Goal: Information Seeking & Learning: Get advice/opinions

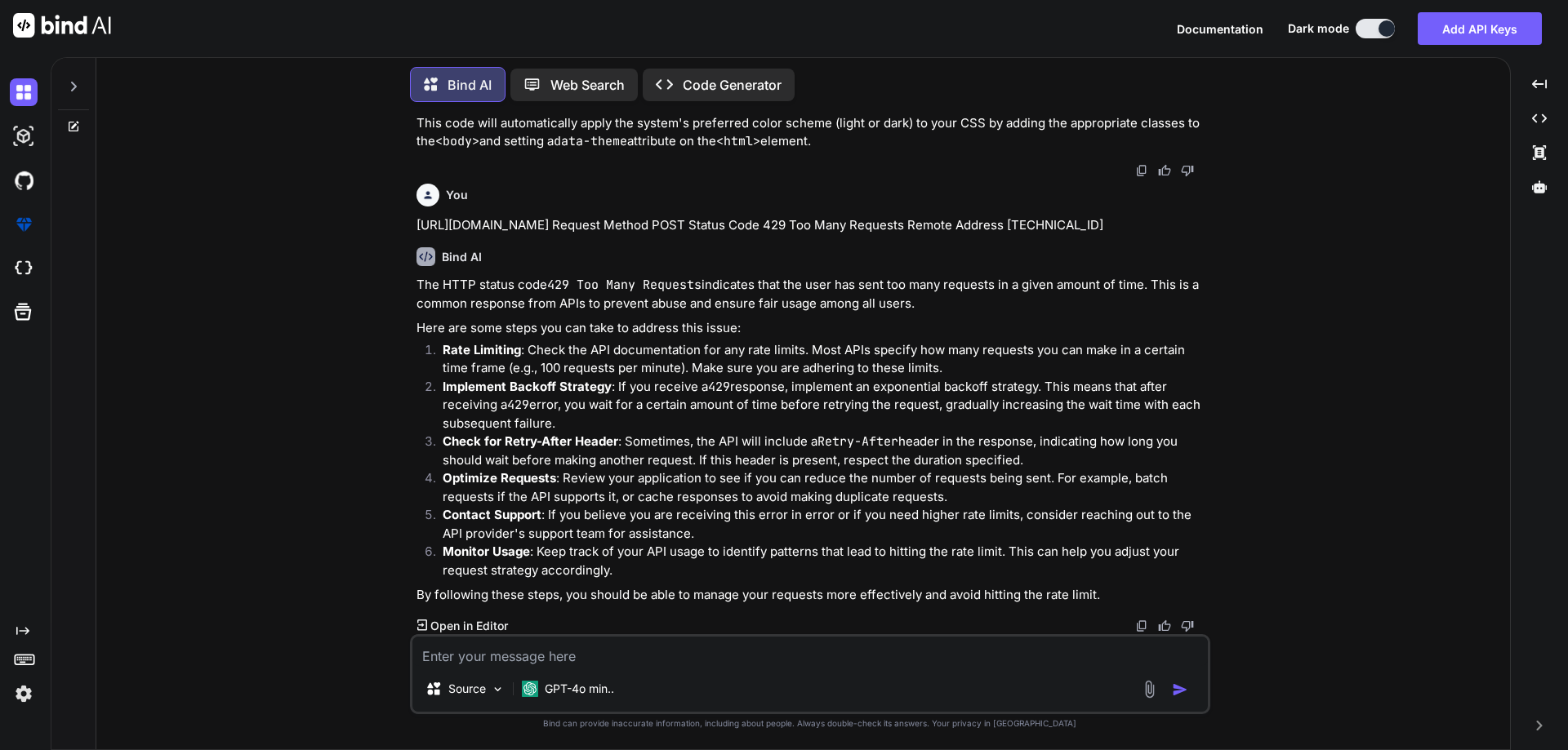
scroll to position [2388, 0]
click at [74, 115] on div at bounding box center [73, 93] width 44 height 79
click at [72, 120] on icon at bounding box center [74, 127] width 13 height 13
type textarea "x"
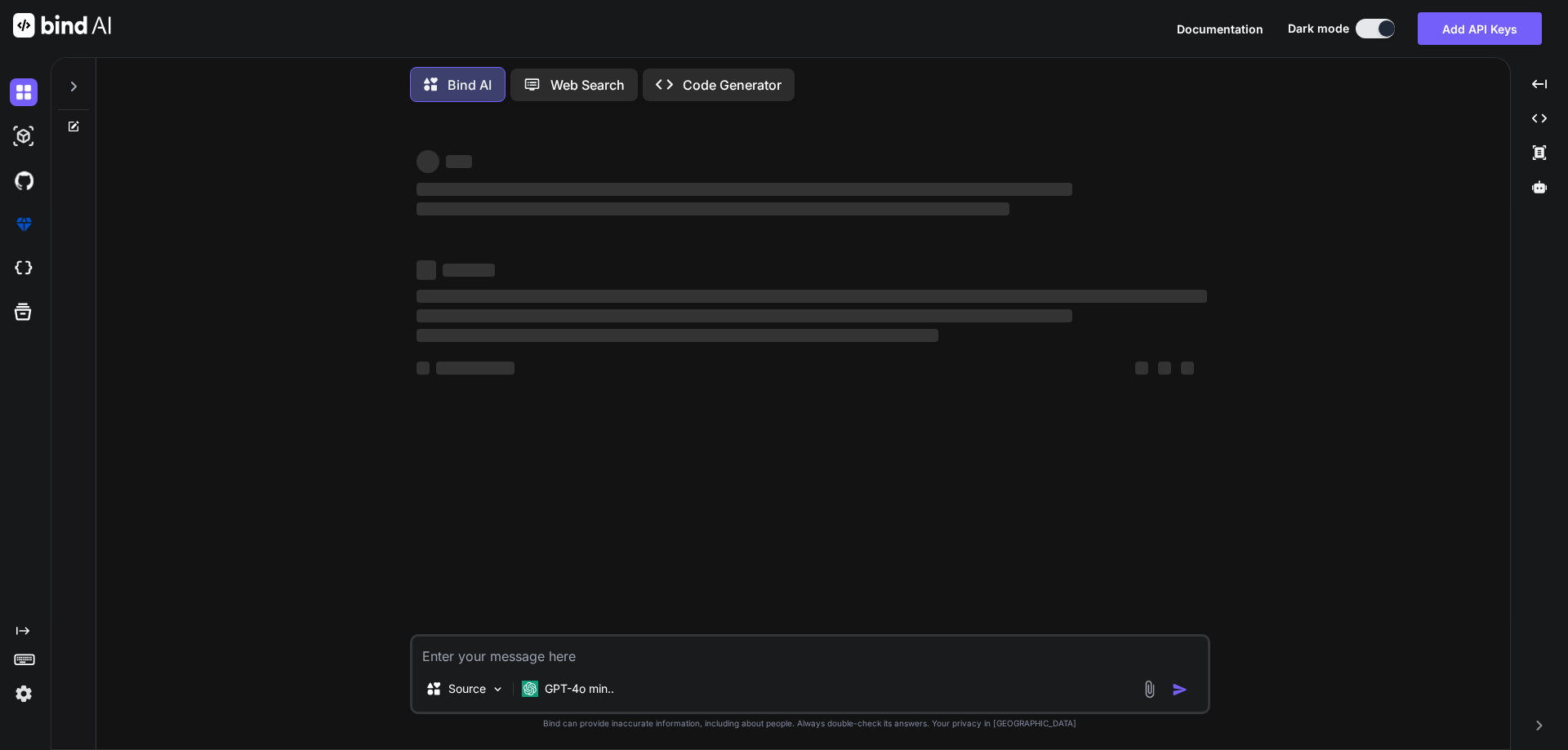
click at [682, 648] on textarea at bounding box center [810, 650] width 795 height 29
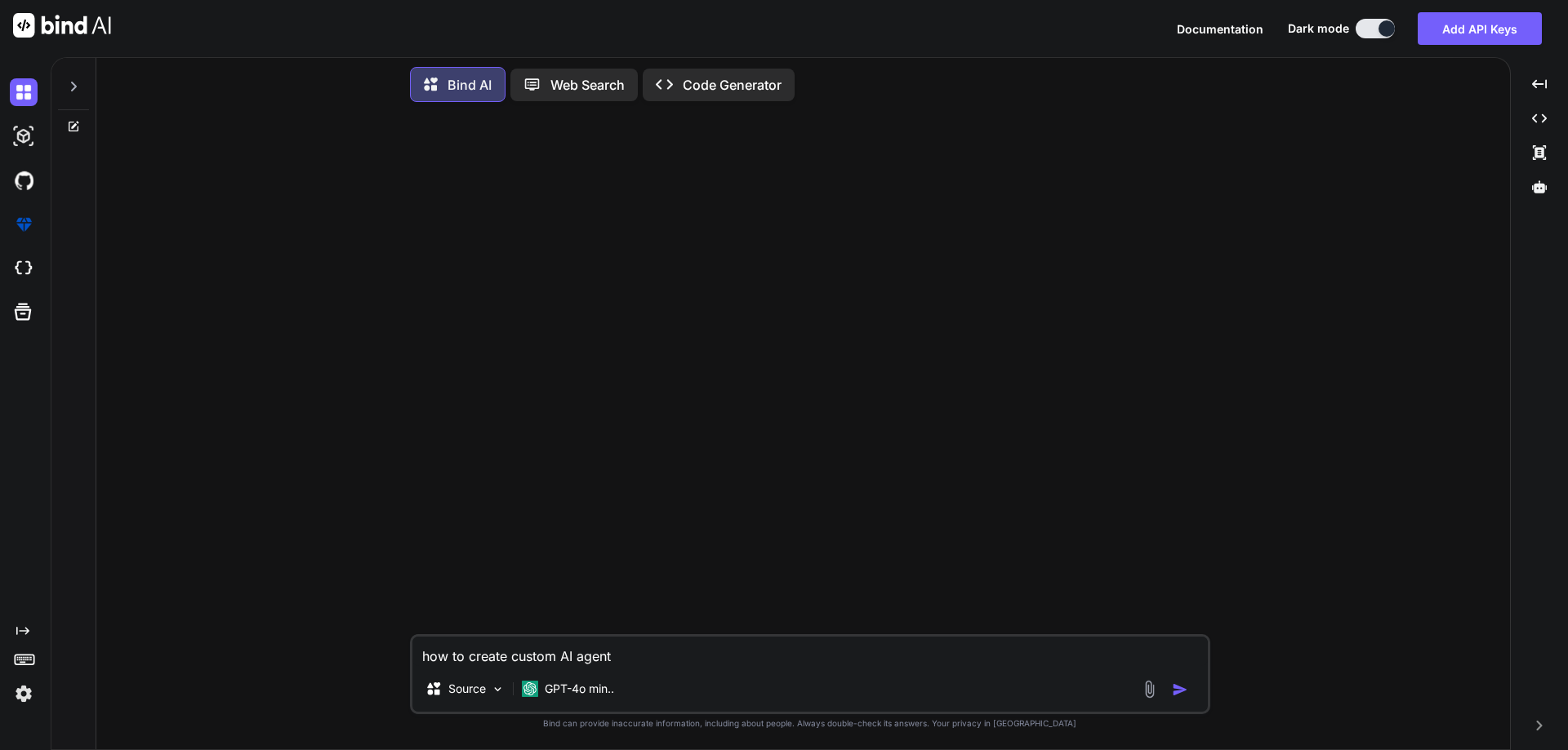
type textarea "how to create custom AI agents"
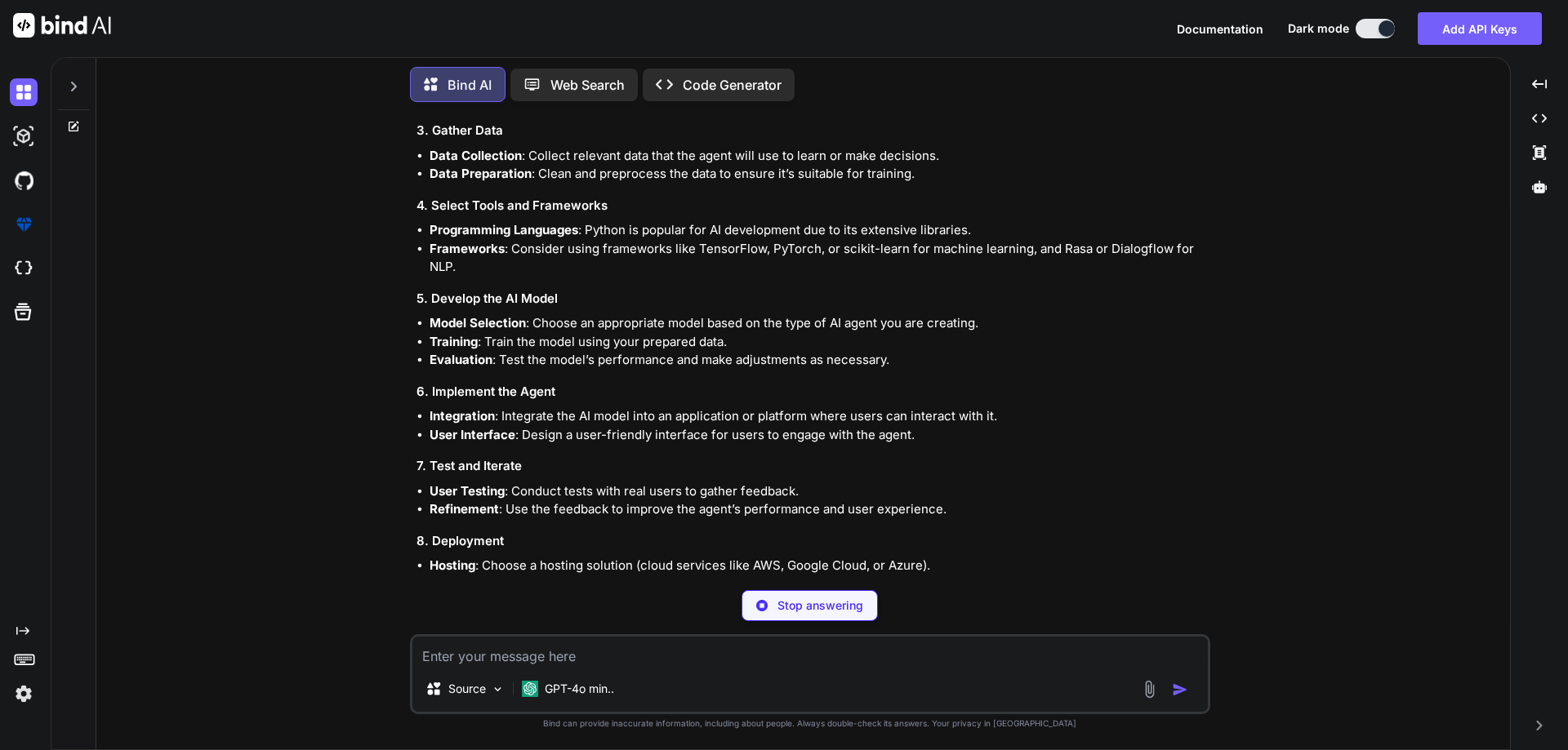
scroll to position [338, 0]
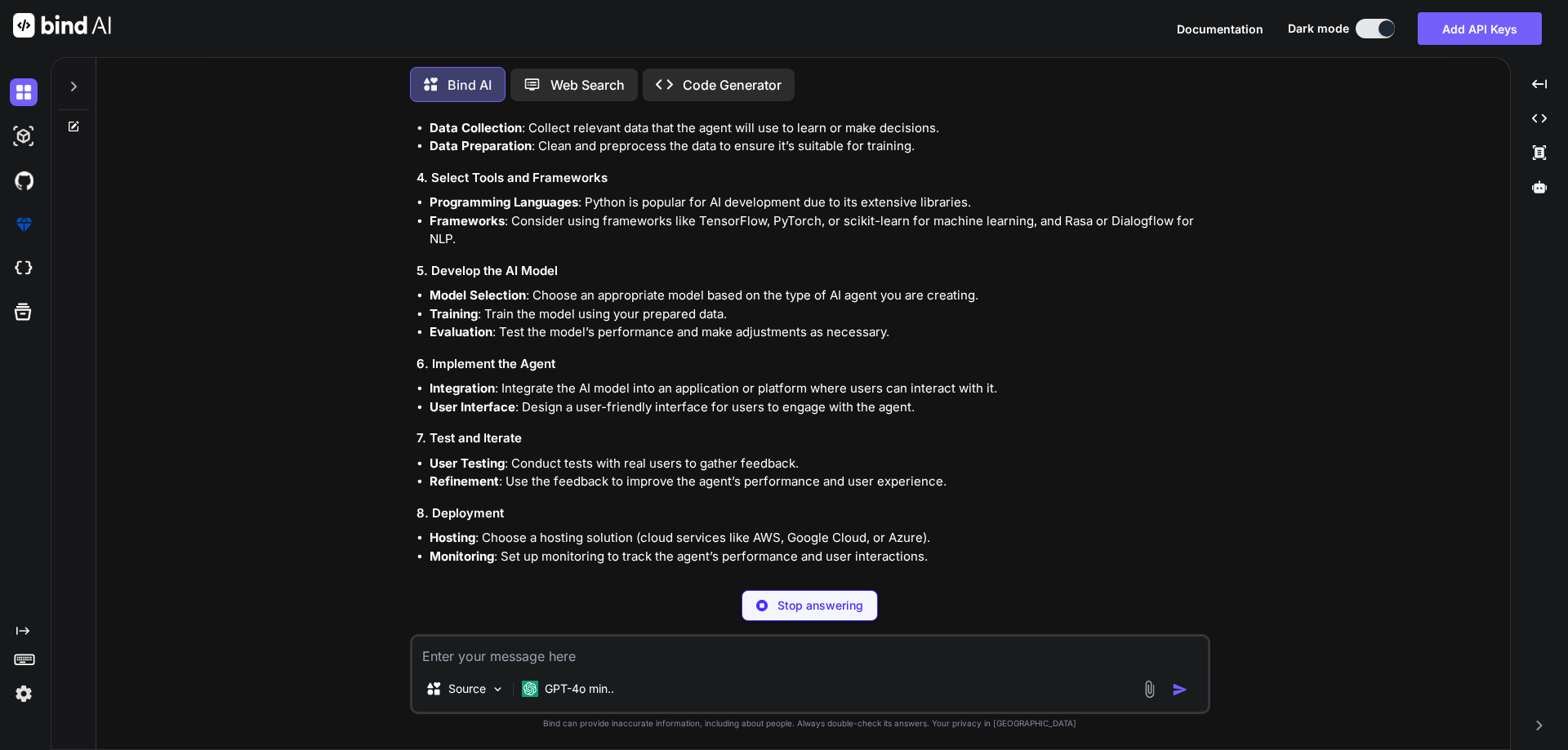
click at [636, 662] on textarea at bounding box center [810, 650] width 795 height 29
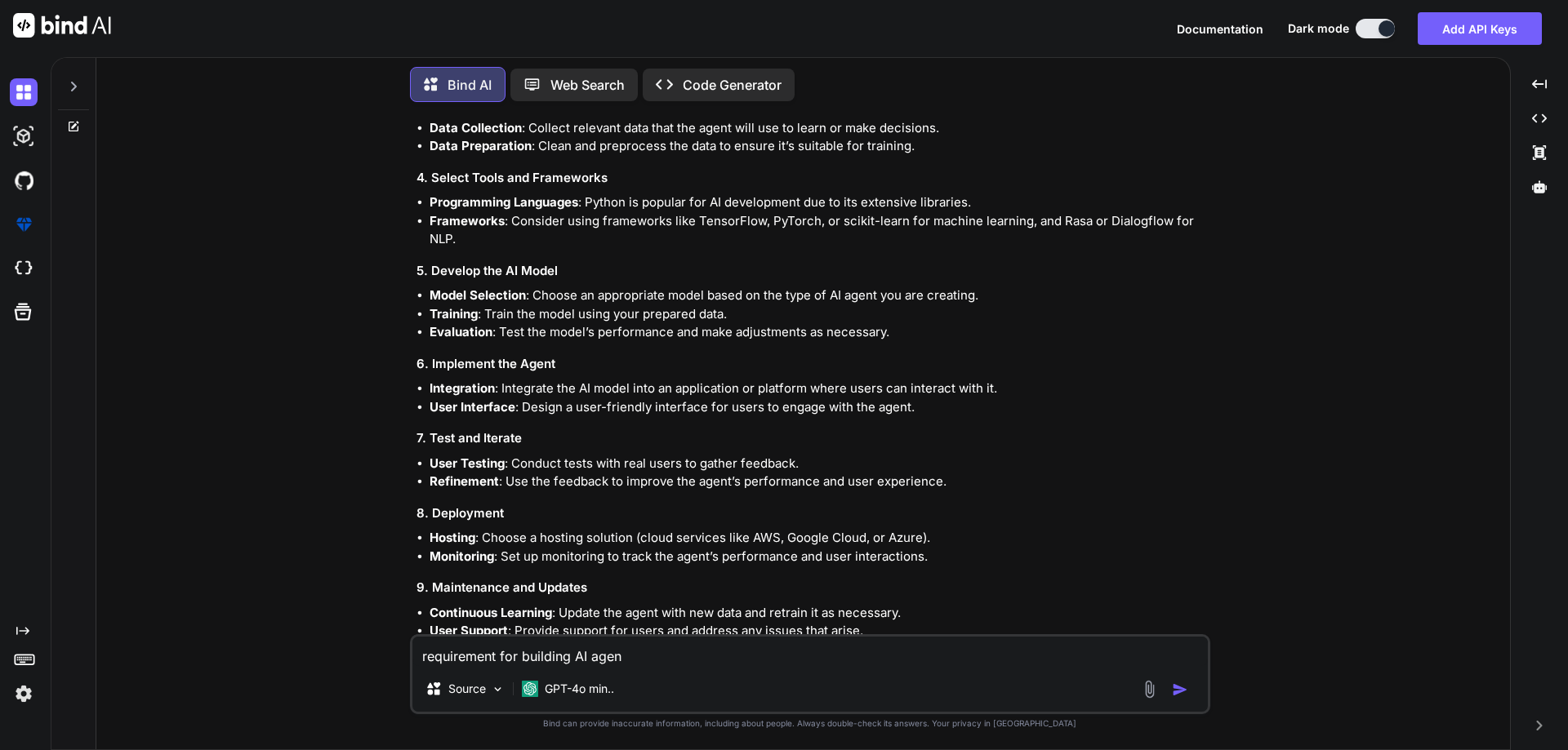
type textarea "requirement for building AI agent"
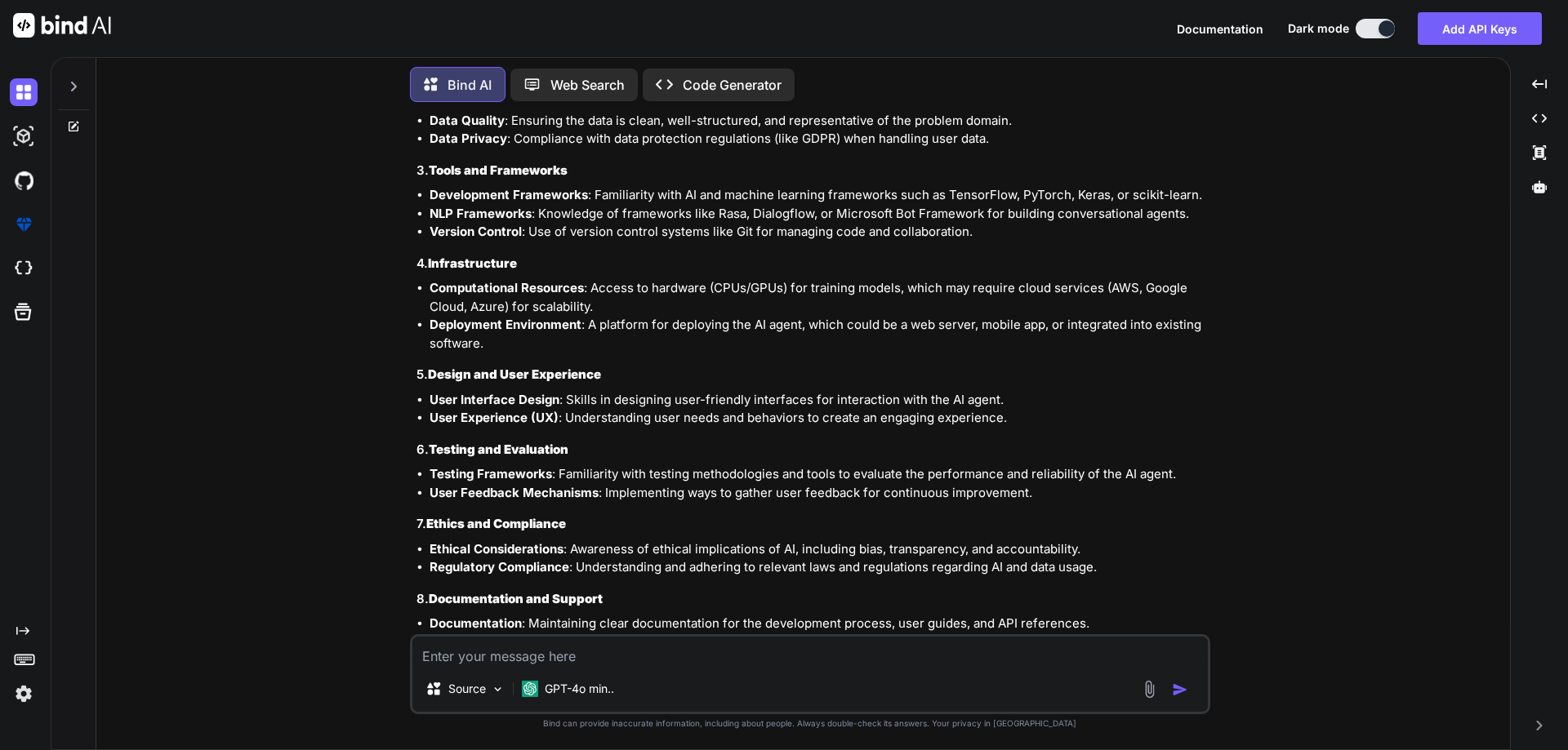
scroll to position [1463, 0]
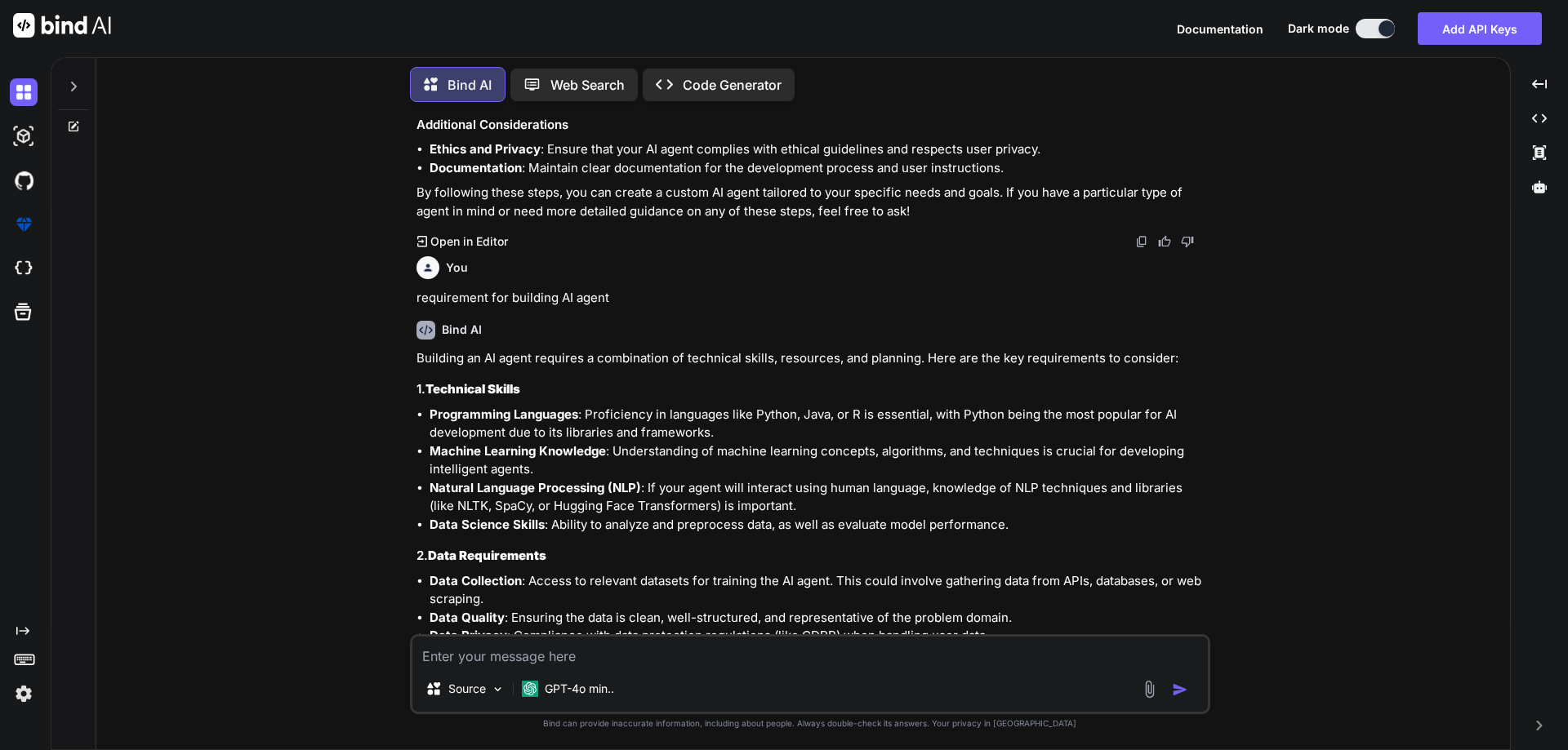
scroll to position [1011, 0]
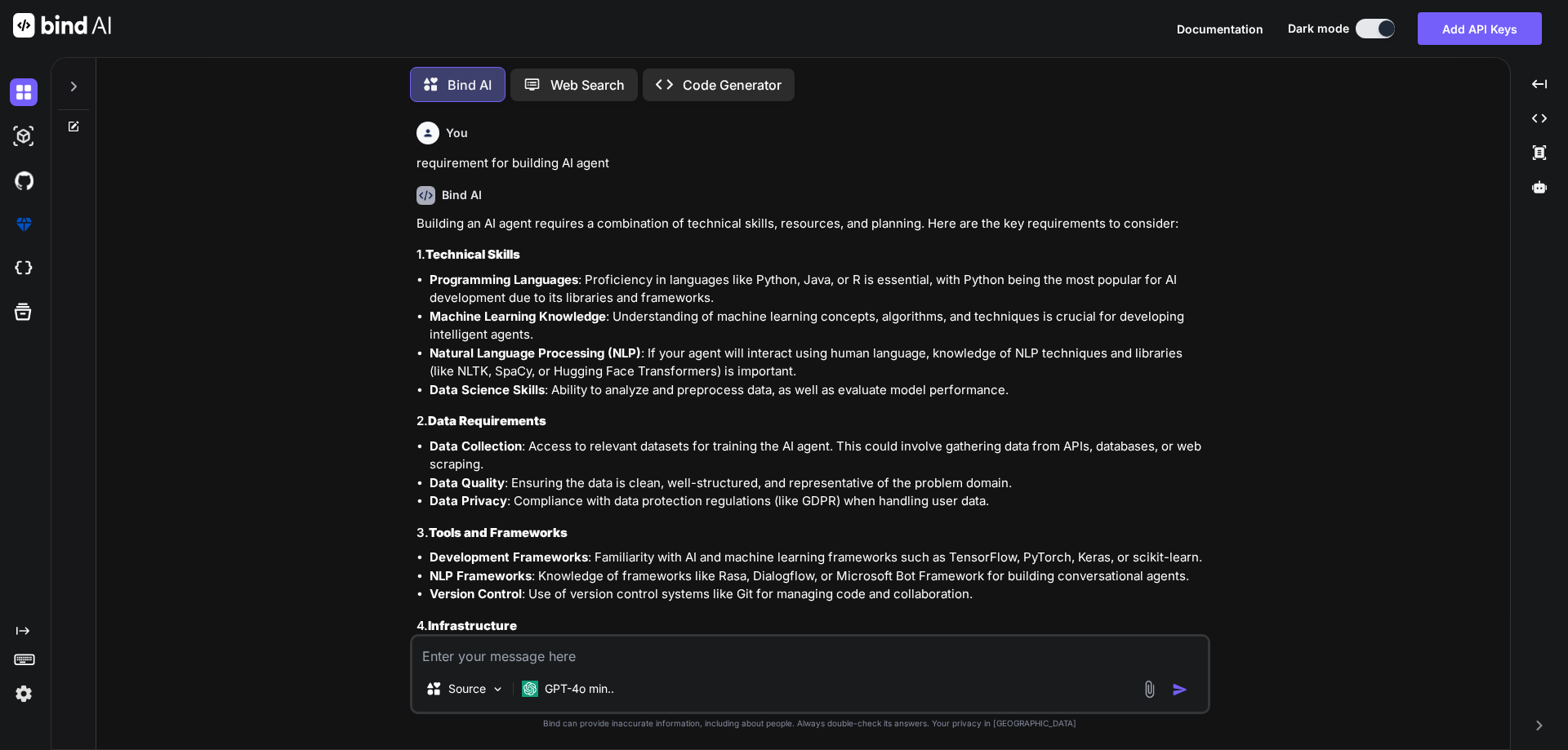
click at [63, 120] on div at bounding box center [73, 127] width 44 height 13
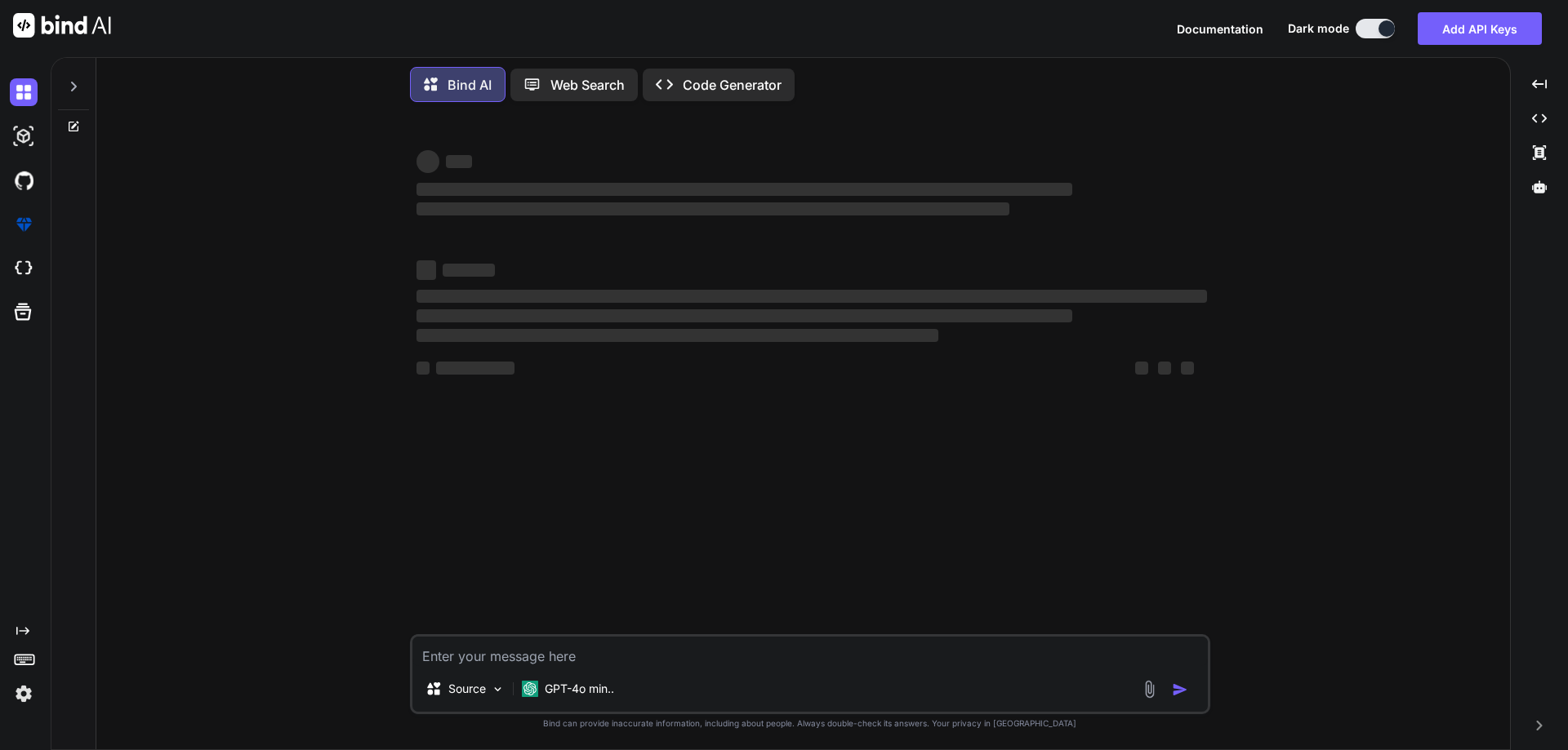
type textarea "x"
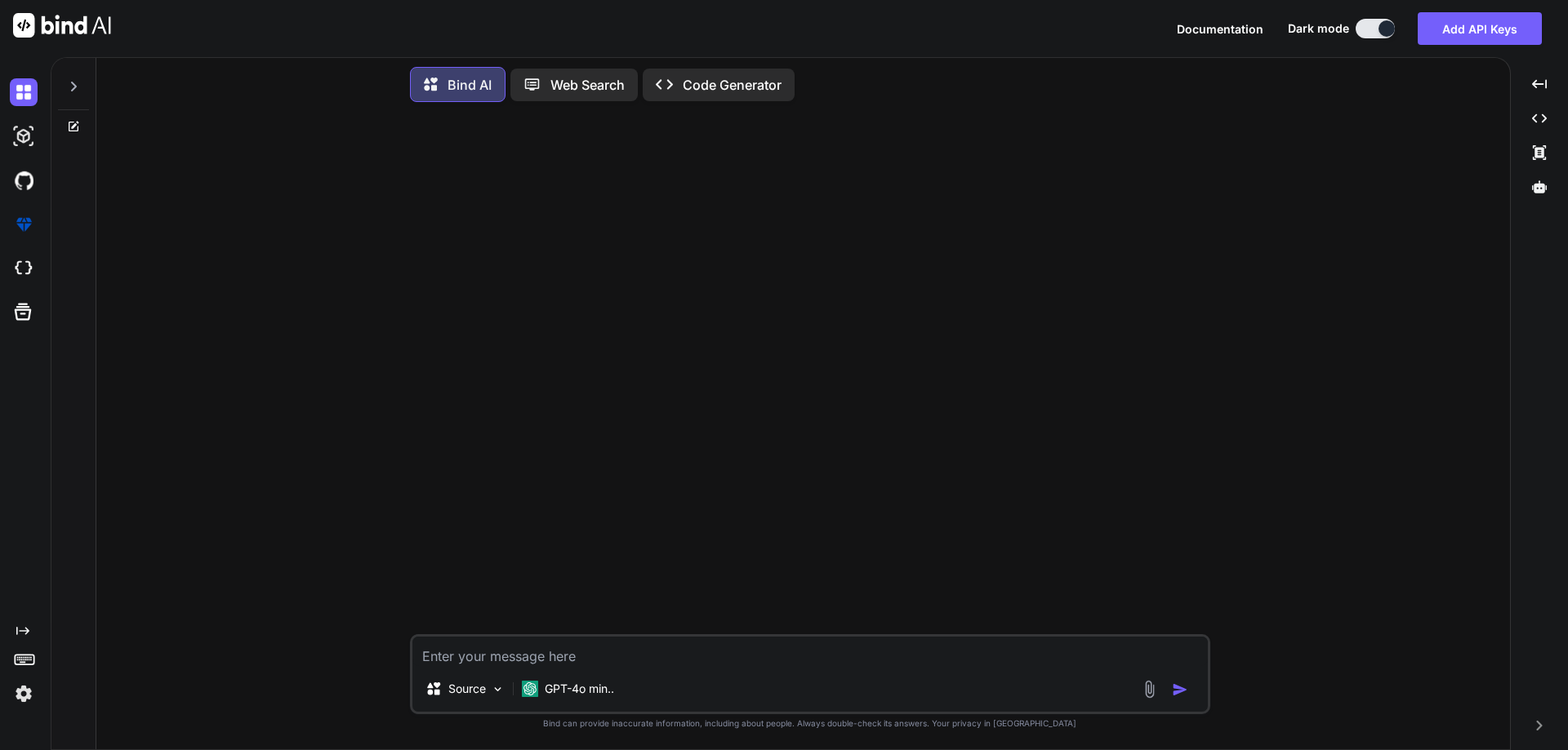
click at [565, 654] on textarea at bounding box center [810, 650] width 795 height 29
paste textarea "• Worked on to analysis of new figma design for the sign in as well as the sign…"
type textarea "• Worked on to analysis of new figma design for the sign in as well as the sign…"
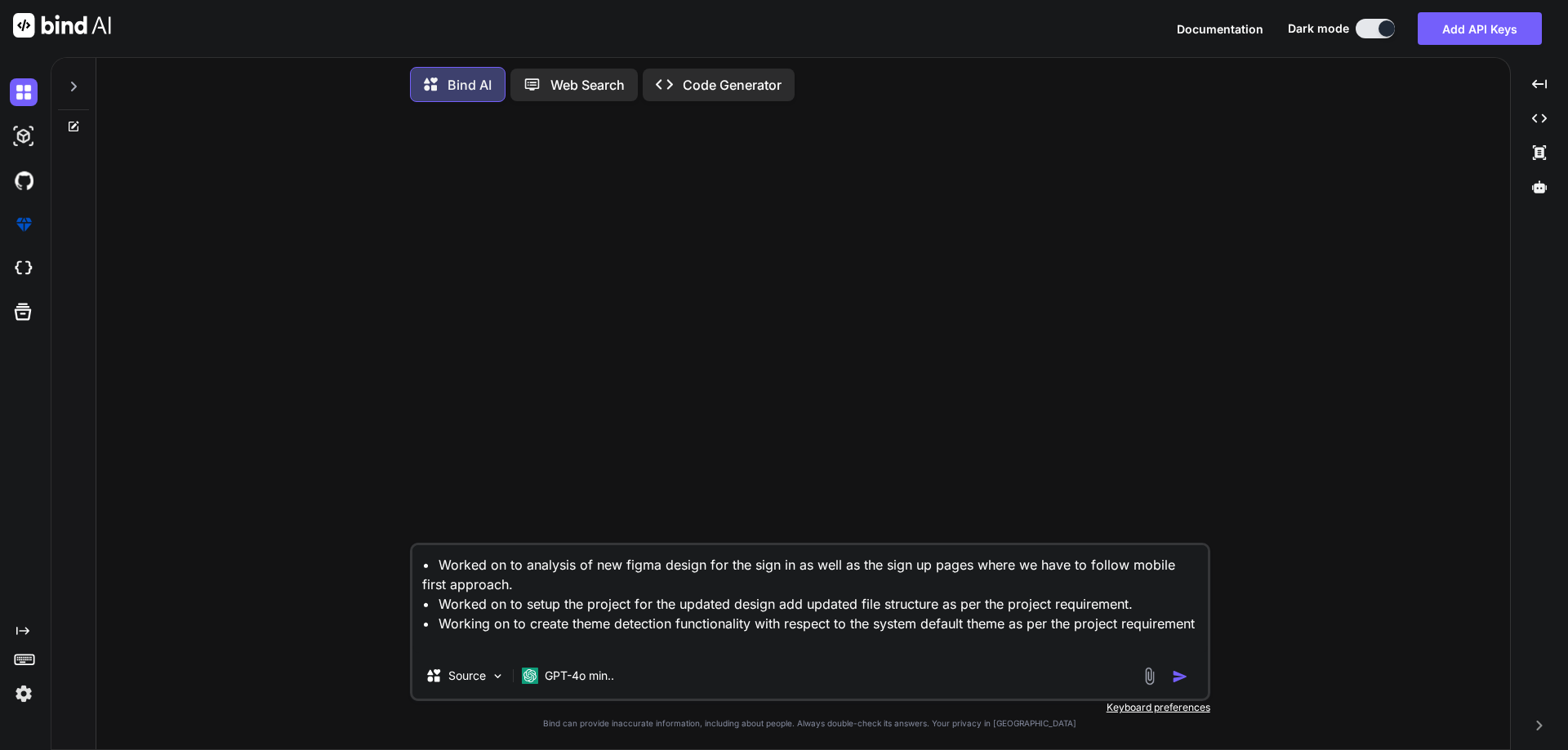
scroll to position [18, 0]
type textarea "x"
type textarea "• Worked on to analysis of new figma design for the sign in as well as the sign…"
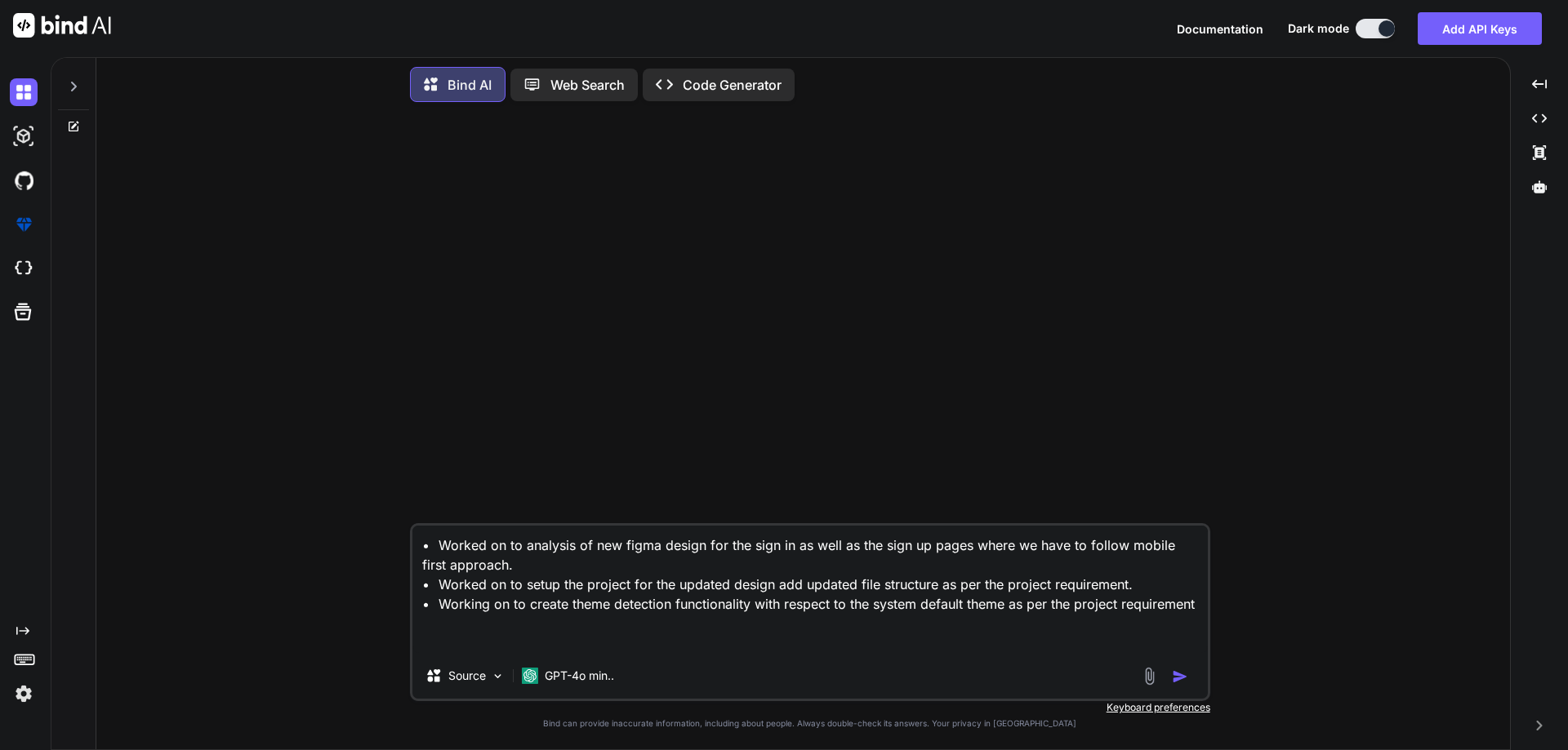
type textarea "x"
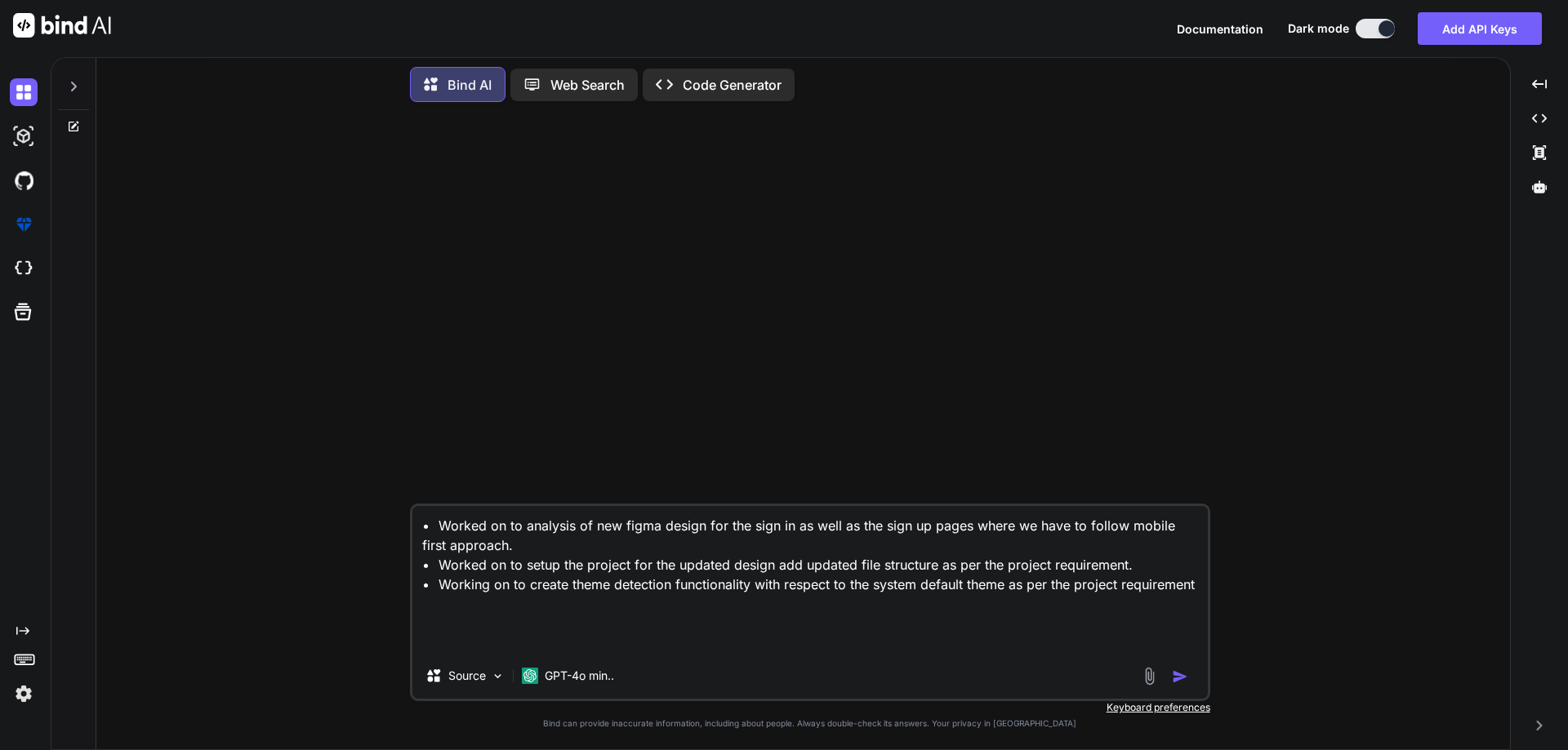
type textarea "• Worked on to analysis of new figma design for the sign in as well as the sign…"
type textarea "x"
type textarea "• Worked on to analysis of new figma design for the sign in as well as the sign…"
type textarea "x"
type textarea "• Worked on to analysis of new figma design for the sign in as well as the sign…"
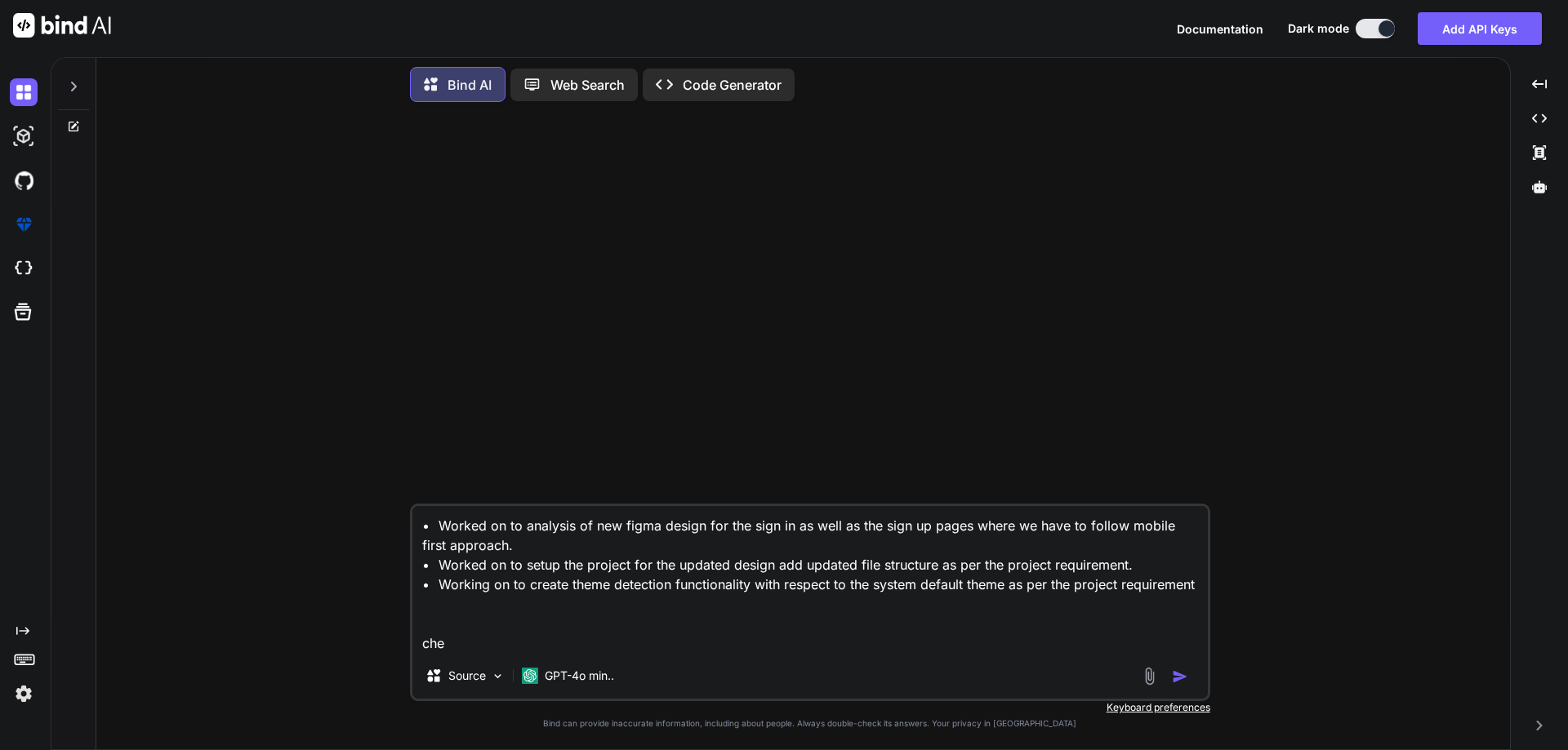
type textarea "x"
type textarea "• Worked on to analysis of new figma design for the sign in as well as the sign…"
type textarea "x"
type textarea "• Worked on to analysis of new figma design for the sign in as well as the sign…"
type textarea "x"
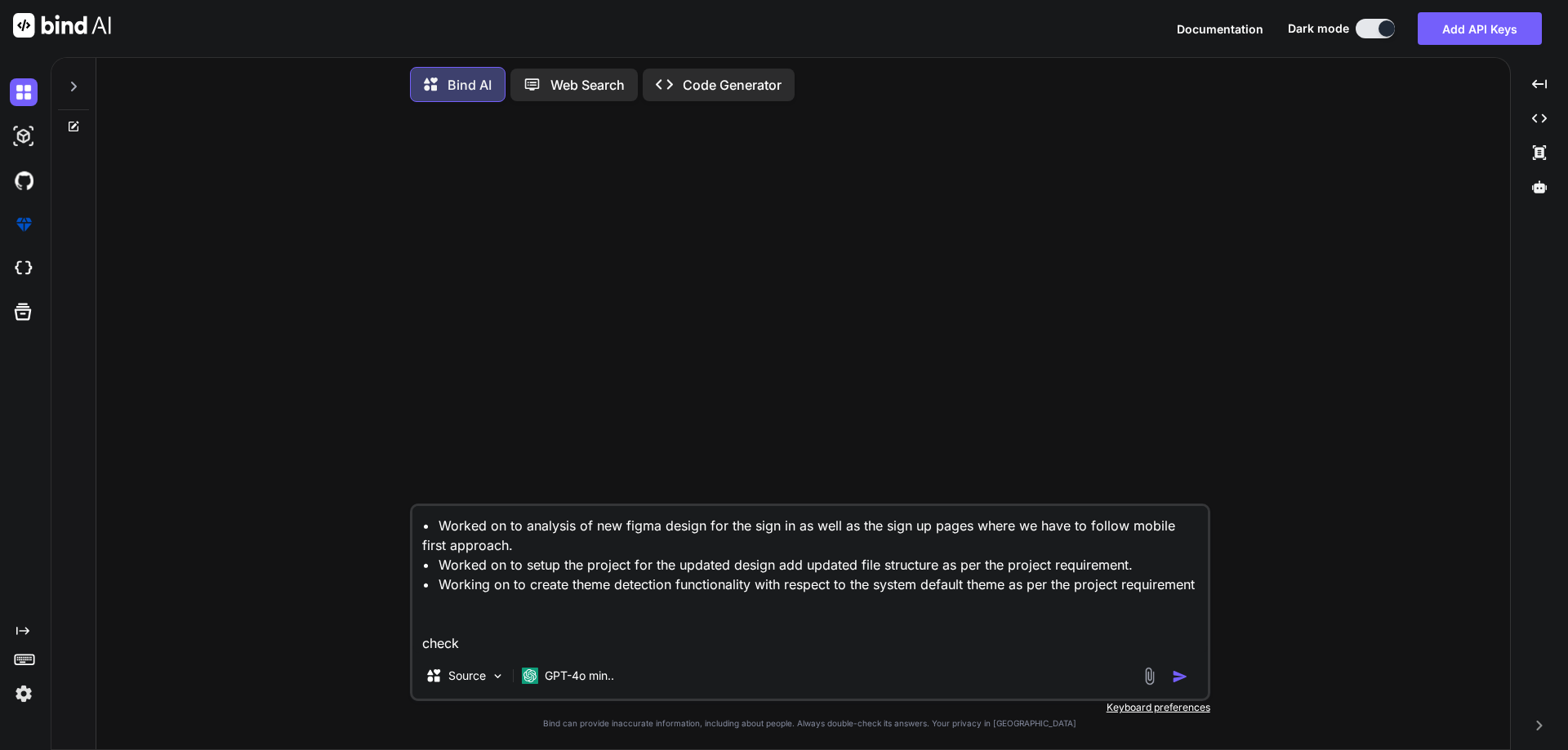
type textarea "• Worked on to analysis of new figma design for the sign in as well as the sign…"
type textarea "x"
type textarea "• Worked on to analysis of new figma design for the sign in as well as the sign…"
type textarea "x"
type textarea "• Worked on to analysis of new figma design for the sign in as well as the sign…"
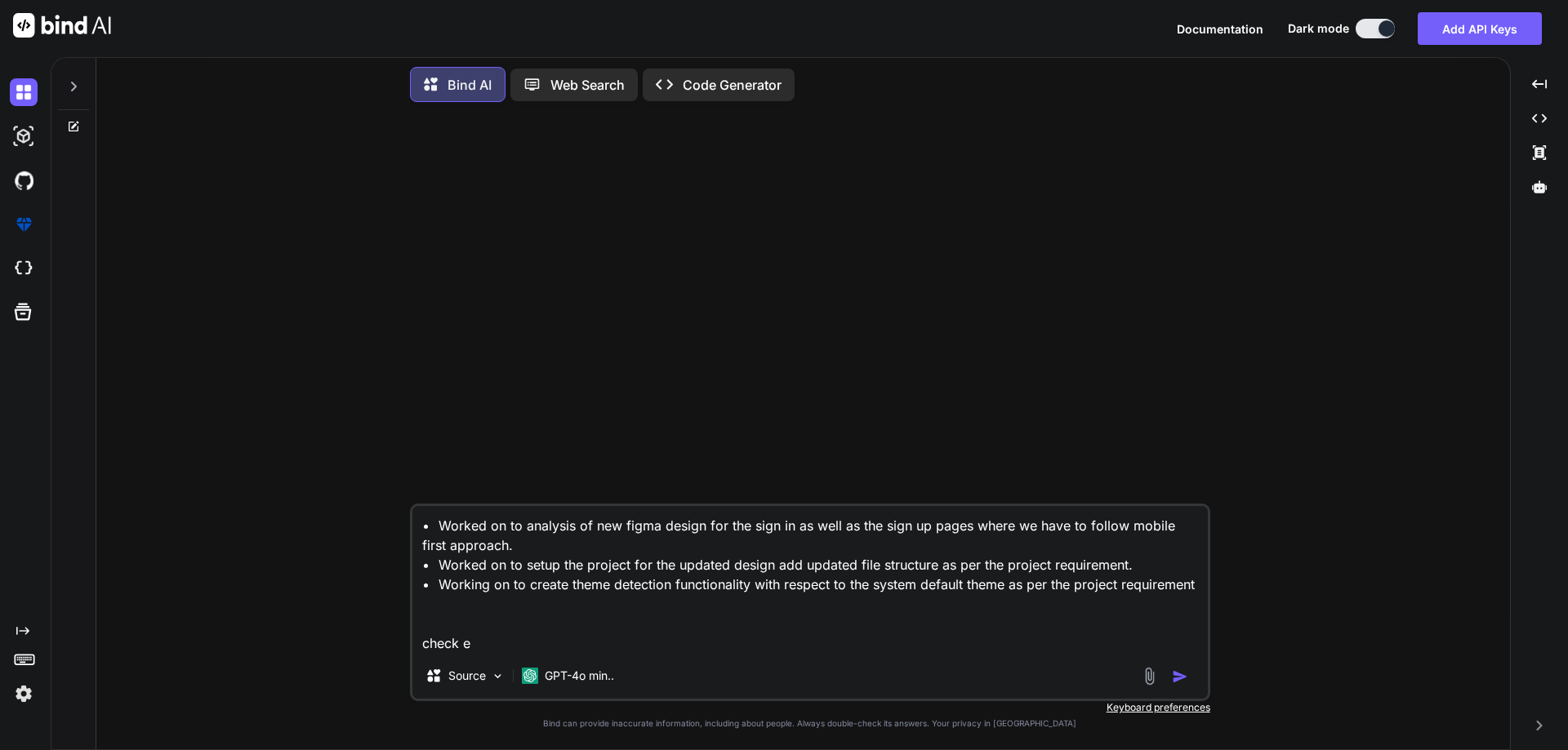
type textarea "x"
type textarea "• Worked on to analysis of new figma design for the sign in as well as the sign…"
type textarea "x"
type textarea "• Worked on to analysis of new figma design for the sign in as well as the sign…"
type textarea "x"
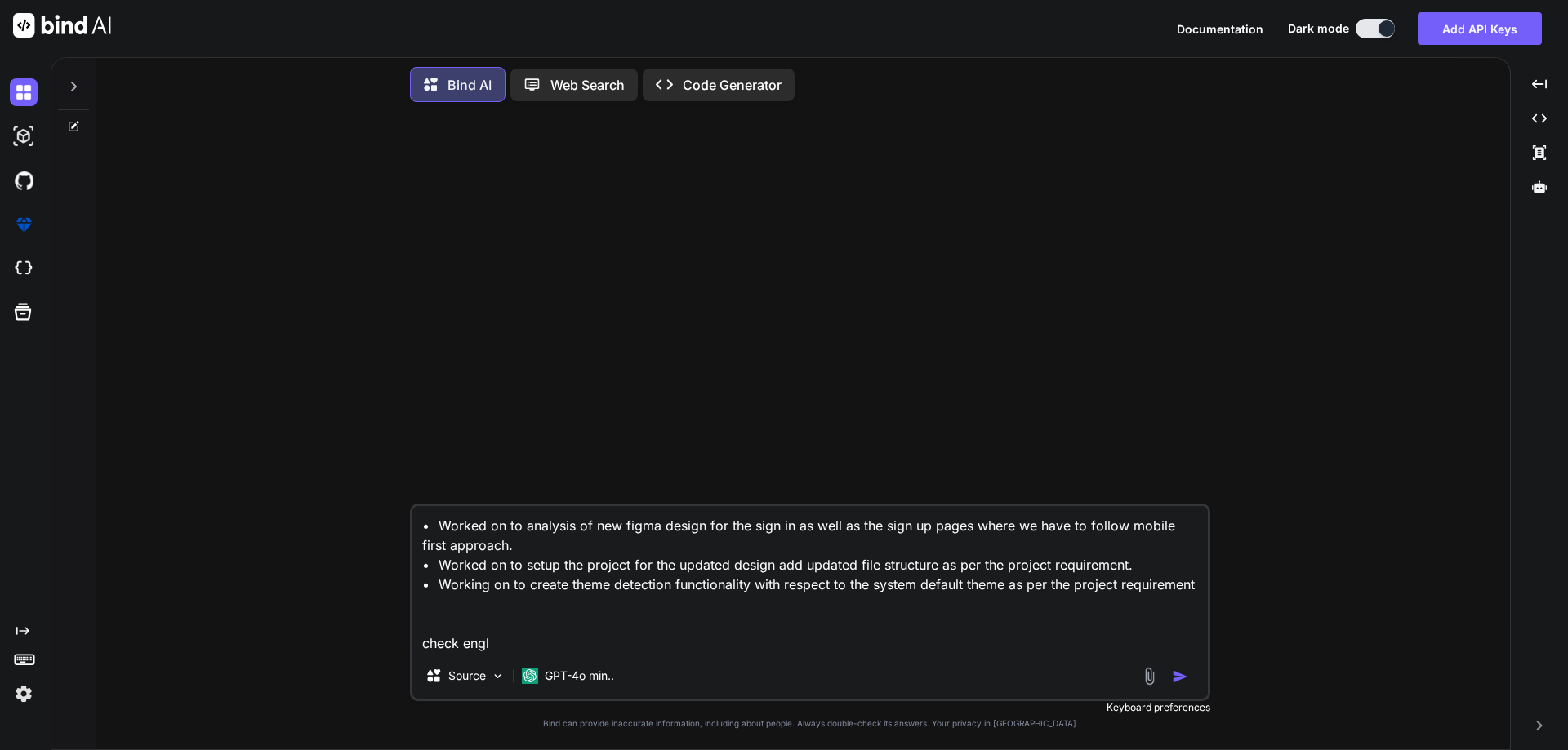
type textarea "• Worked on to analysis of new figma design for the sign in as well as the sign…"
type textarea "x"
type textarea "• Worked on to analysis of new figma design for the sign in as well as the sign…"
type textarea "x"
type textarea "• Worked on to analysis of new figma design for the sign in as well as the sign…"
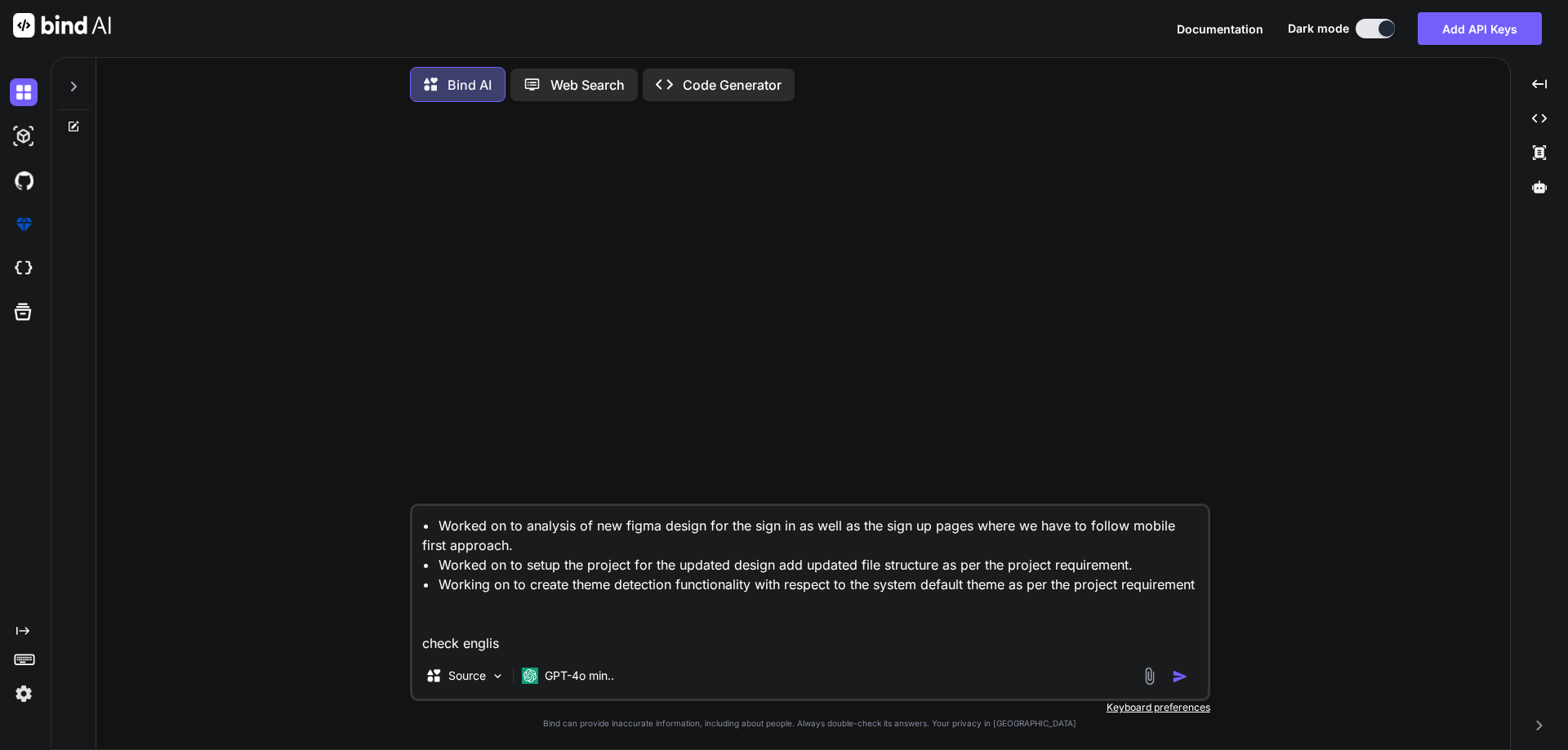
type textarea "x"
type textarea "• Worked on to analysis of new figma design for the sign in as well as the sign…"
type textarea "x"
type textarea "• Worked on to analysis of new figma design for the sign in as well as the sign…"
type textarea "x"
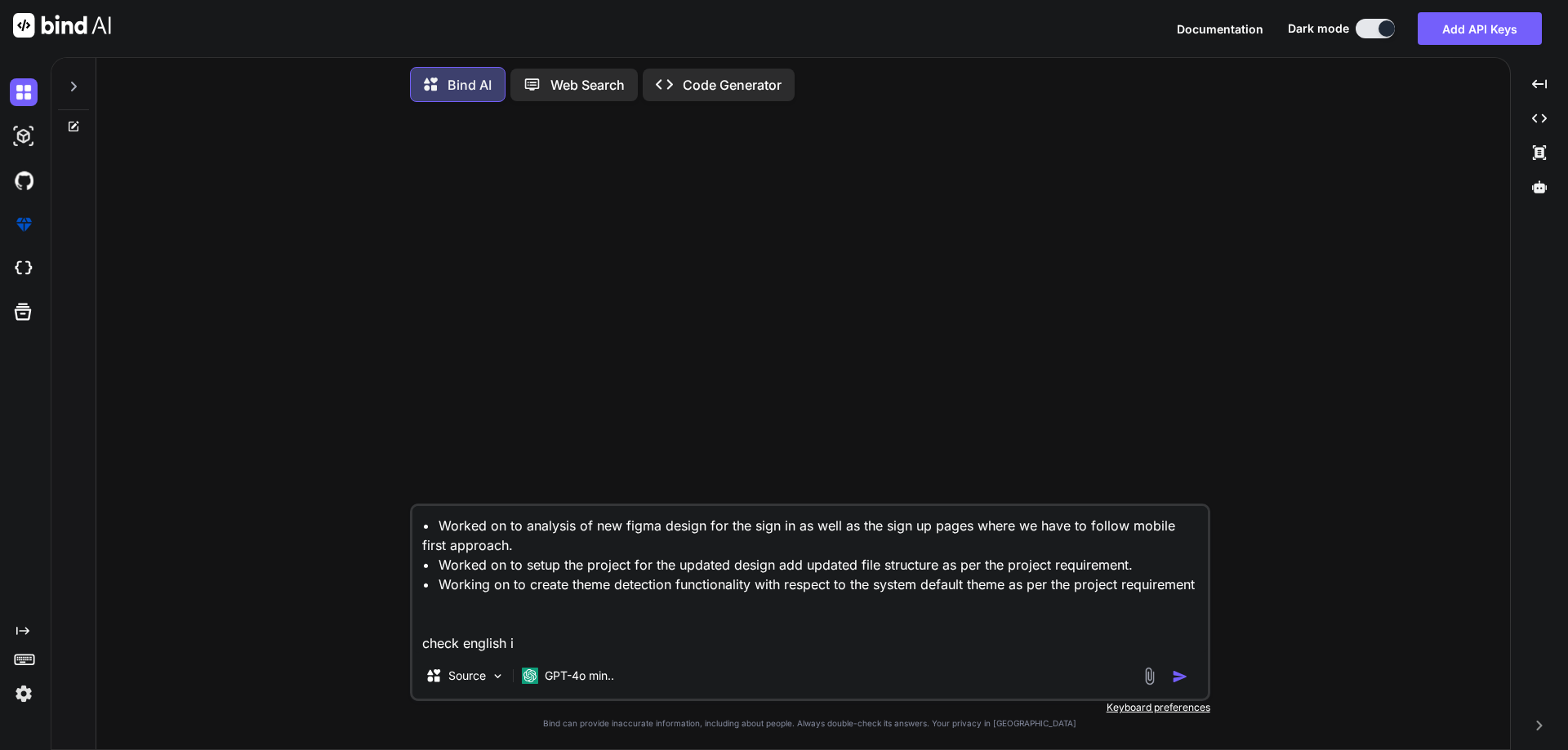
type textarea "• Worked on to analysis of new figma design for the sign in as well as the sign…"
type textarea "x"
type textarea "• Worked on to analysis of new figma design for the sign in as well as the sign…"
type textarea "x"
type textarea "• Worked on to analysis of new figma design for the sign in as well as the sign…"
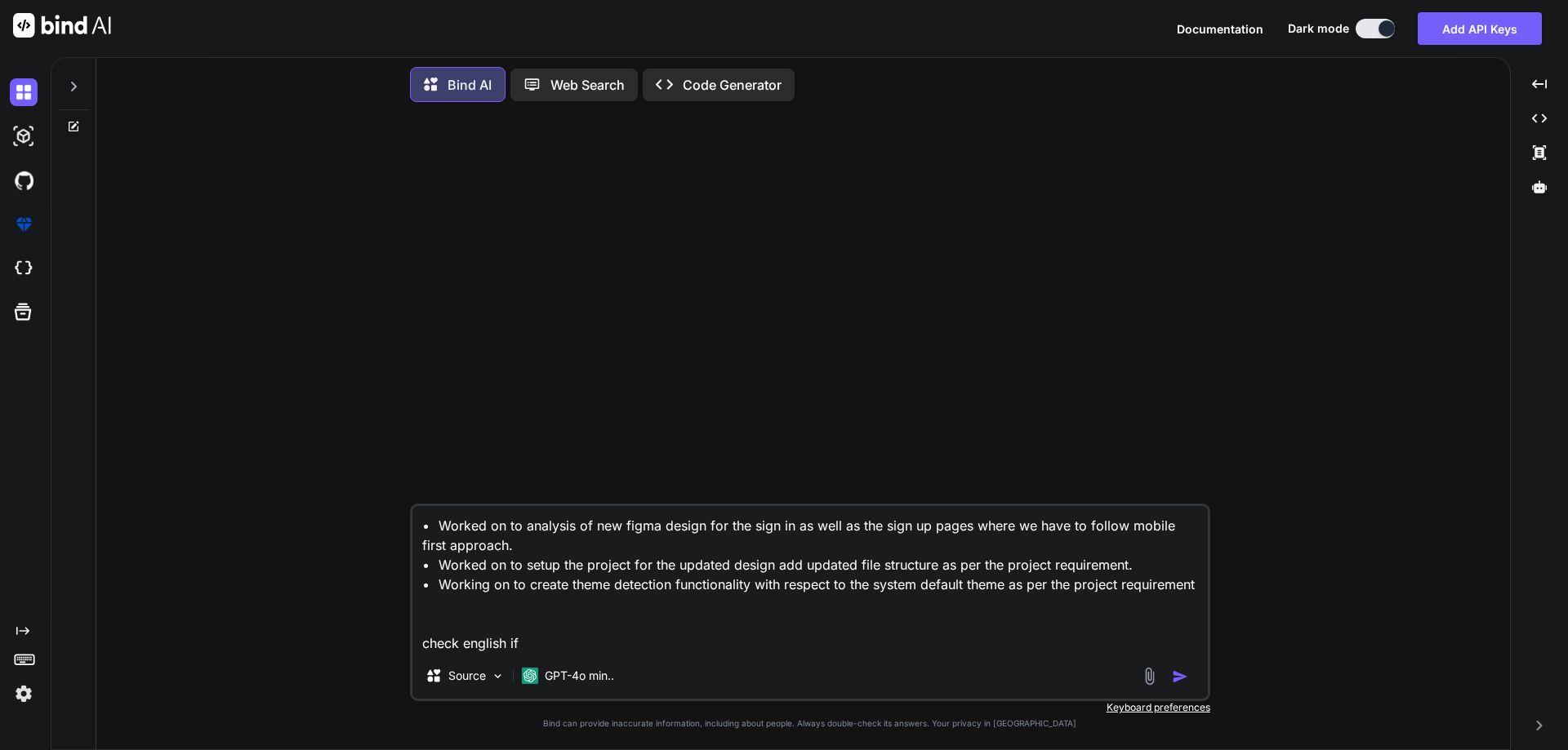
type textarea "x"
type textarea "• Worked on to analysis of new figma design for the sign in as well as the sign…"
type textarea "x"
type textarea "• Worked on to analysis of new figma design for the sign in as well as the sign…"
type textarea "x"
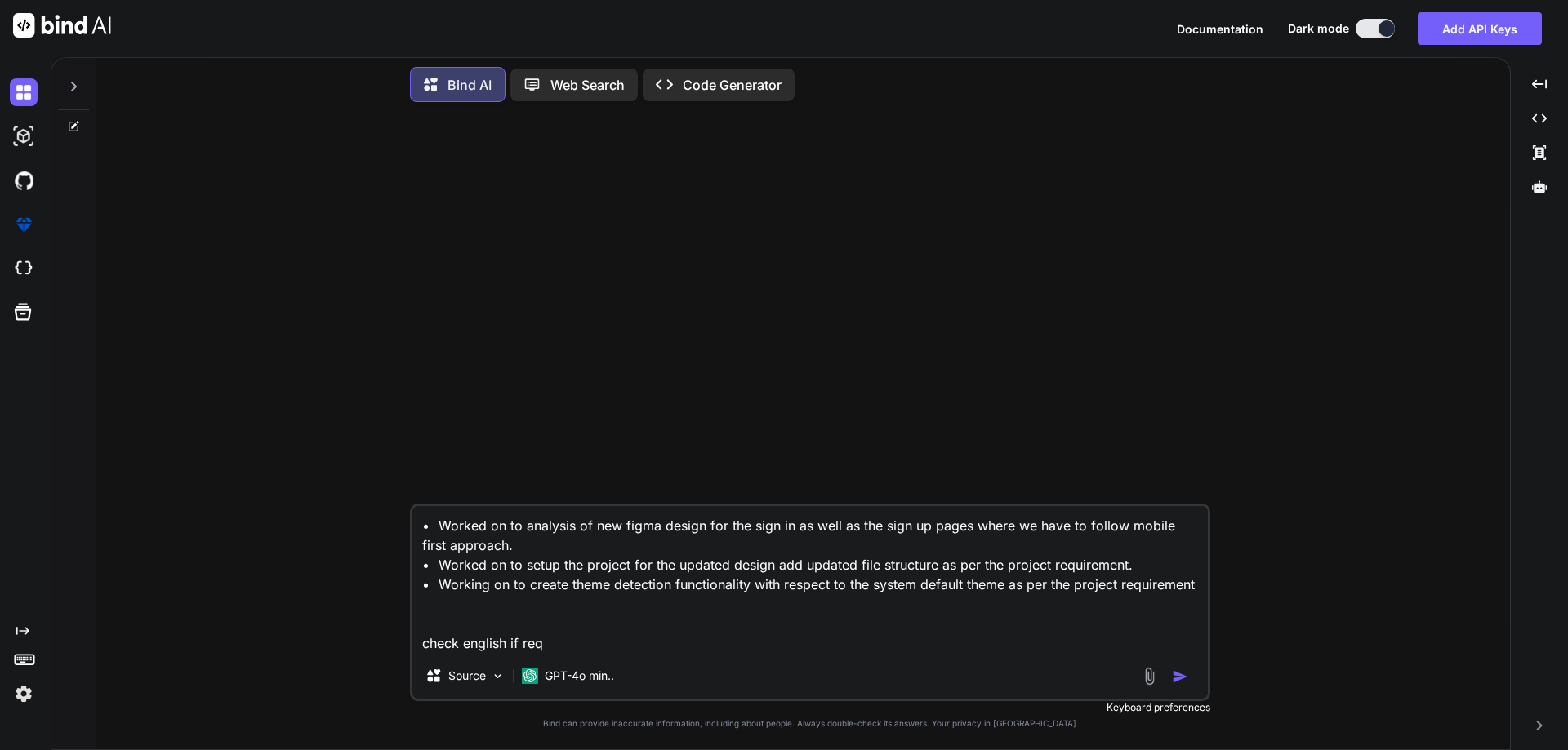
type textarea "• Worked on to analysis of new figma design for the sign in as well as the sign…"
type textarea "x"
type textarea "• Worked on to analysis of new figma design for the sign in as well as the sign…"
type textarea "x"
type textarea "• Worked on to analysis of new figma design for the sign in as well as the sign…"
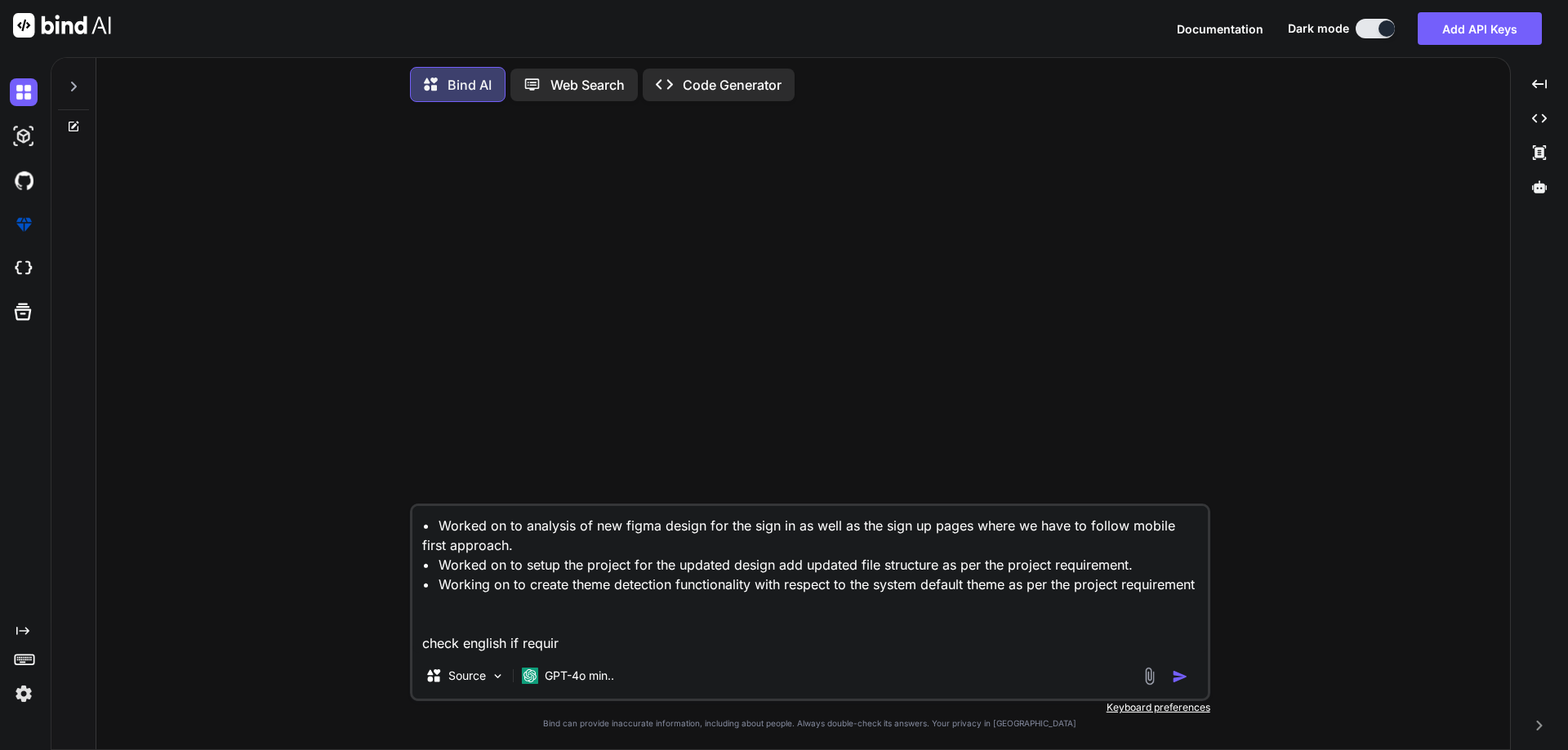
type textarea "x"
type textarea "• Worked on to analysis of new figma design for the sign in as well as the sign…"
type textarea "x"
type textarea "• Worked on to analysis of new figma design for the sign in as well as the sign…"
type textarea "x"
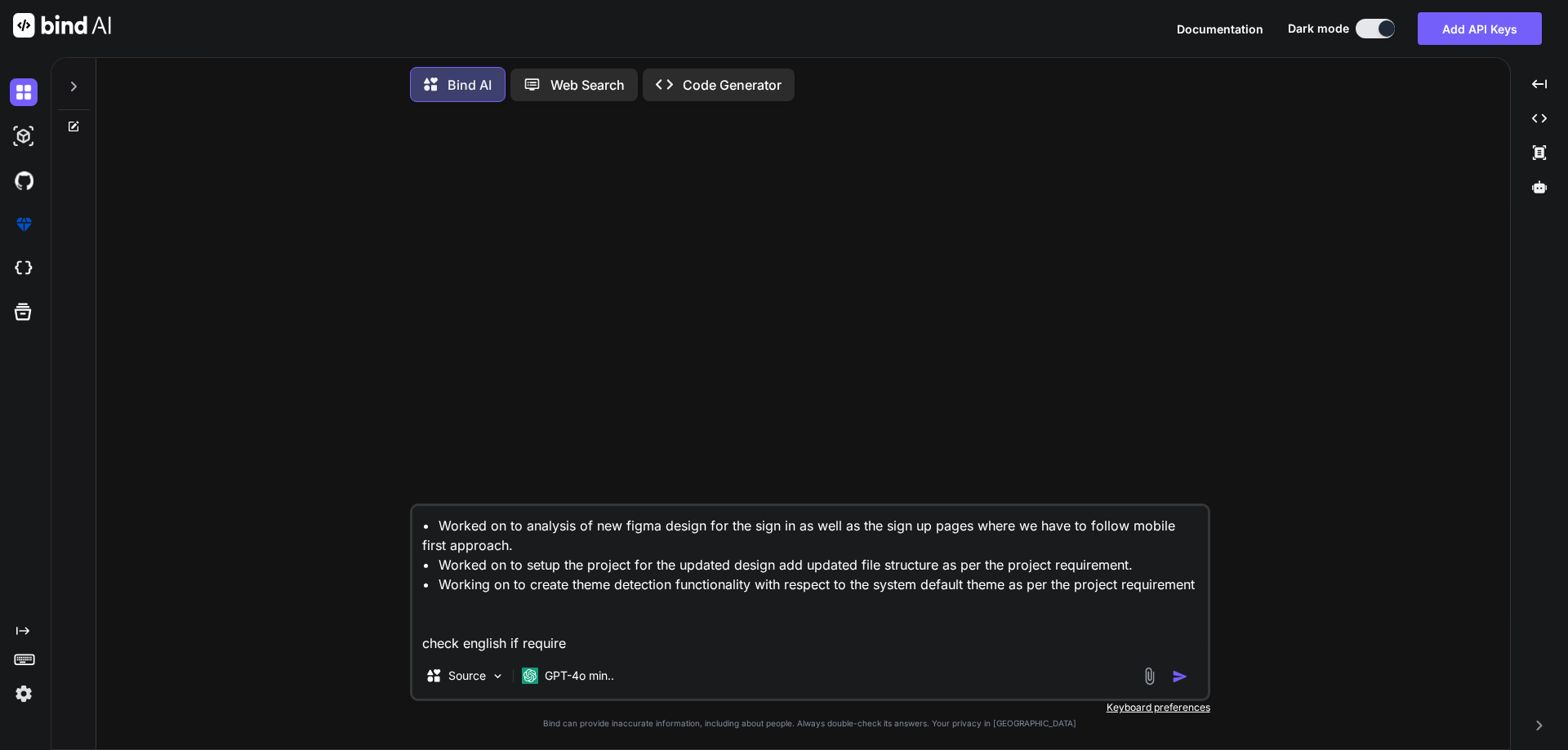
type textarea "• Worked on to analysis of new figma design for the sign in as well as the sign…"
type textarea "x"
type textarea "• Worked on to analysis of new figma design for the sign in as well as the sign…"
type textarea "x"
type textarea "• Worked on to analysis of new figma design for the sign in as well as the sign…"
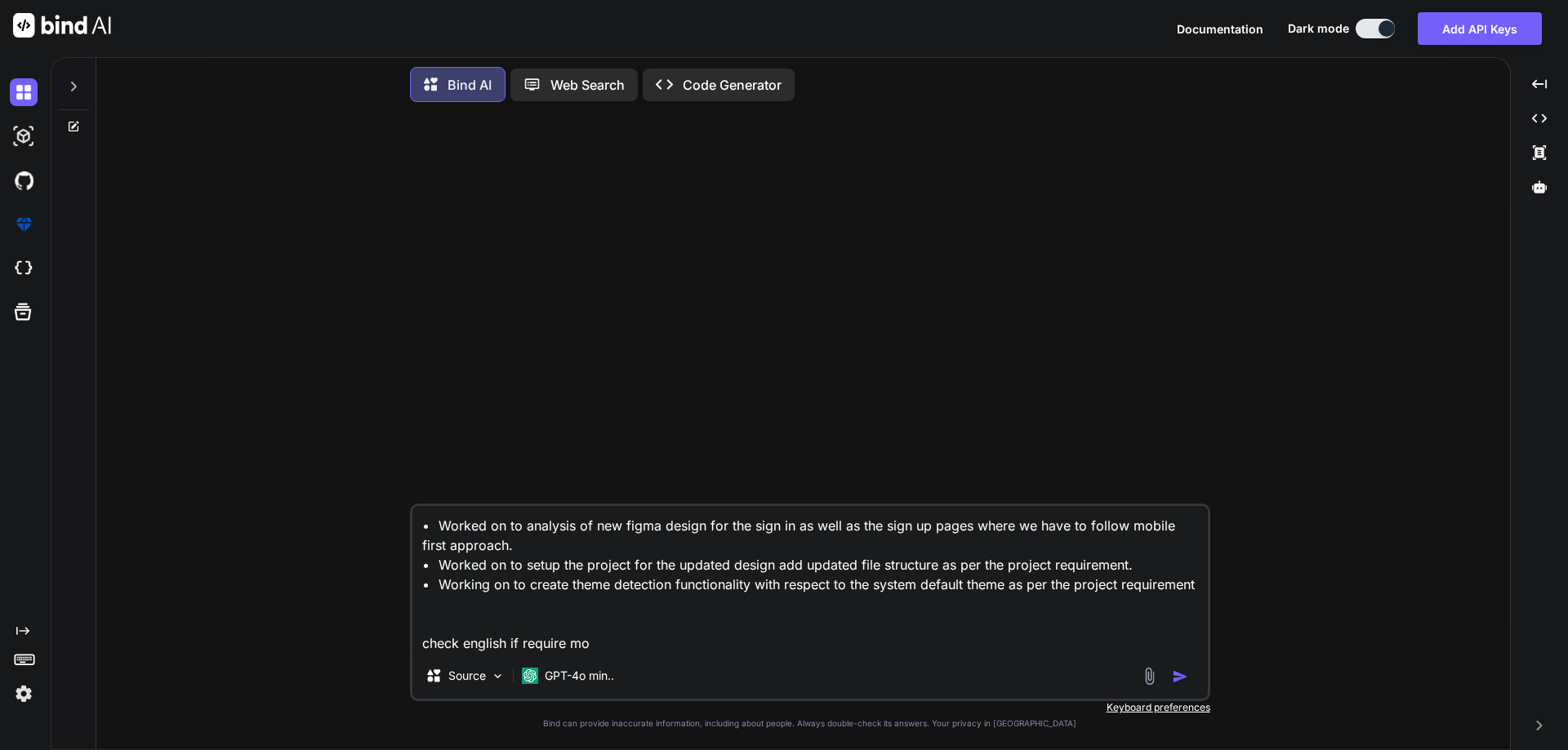
type textarea "x"
type textarea "• Worked on to analysis of new figma design for the sign in as well as the sign…"
type textarea "x"
type textarea "• Worked on to analysis of new figma design for the sign in as well as the sign…"
type textarea "x"
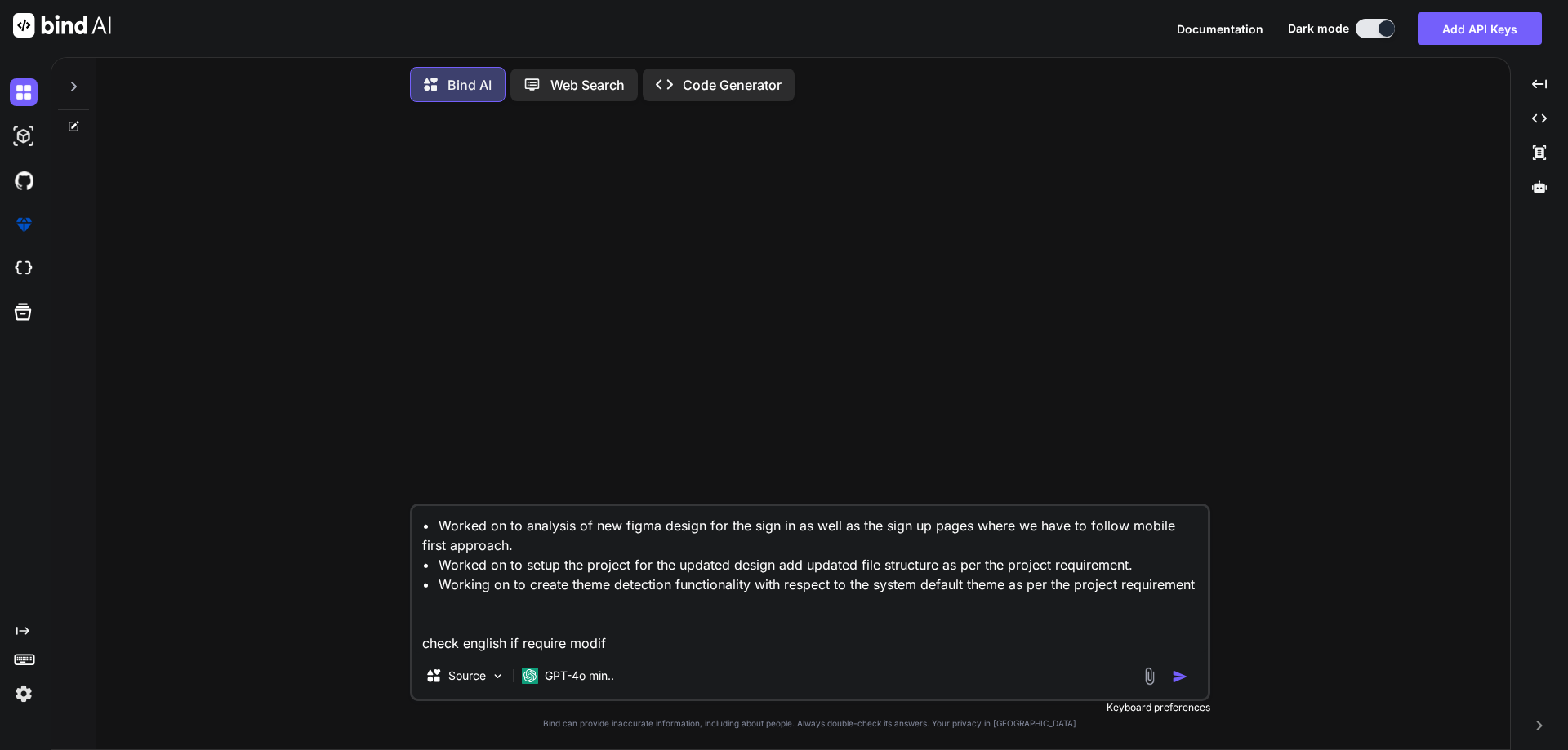
type textarea "• Worked on to analysis of new figma design for the sign in as well as the sign…"
type textarea "x"
type textarea "• Worked on to analysis of new figma design for the sign in as well as the sign…"
type textarea "x"
type textarea "• Worked on to analysis of new figma design for the sign in as well as the sign…"
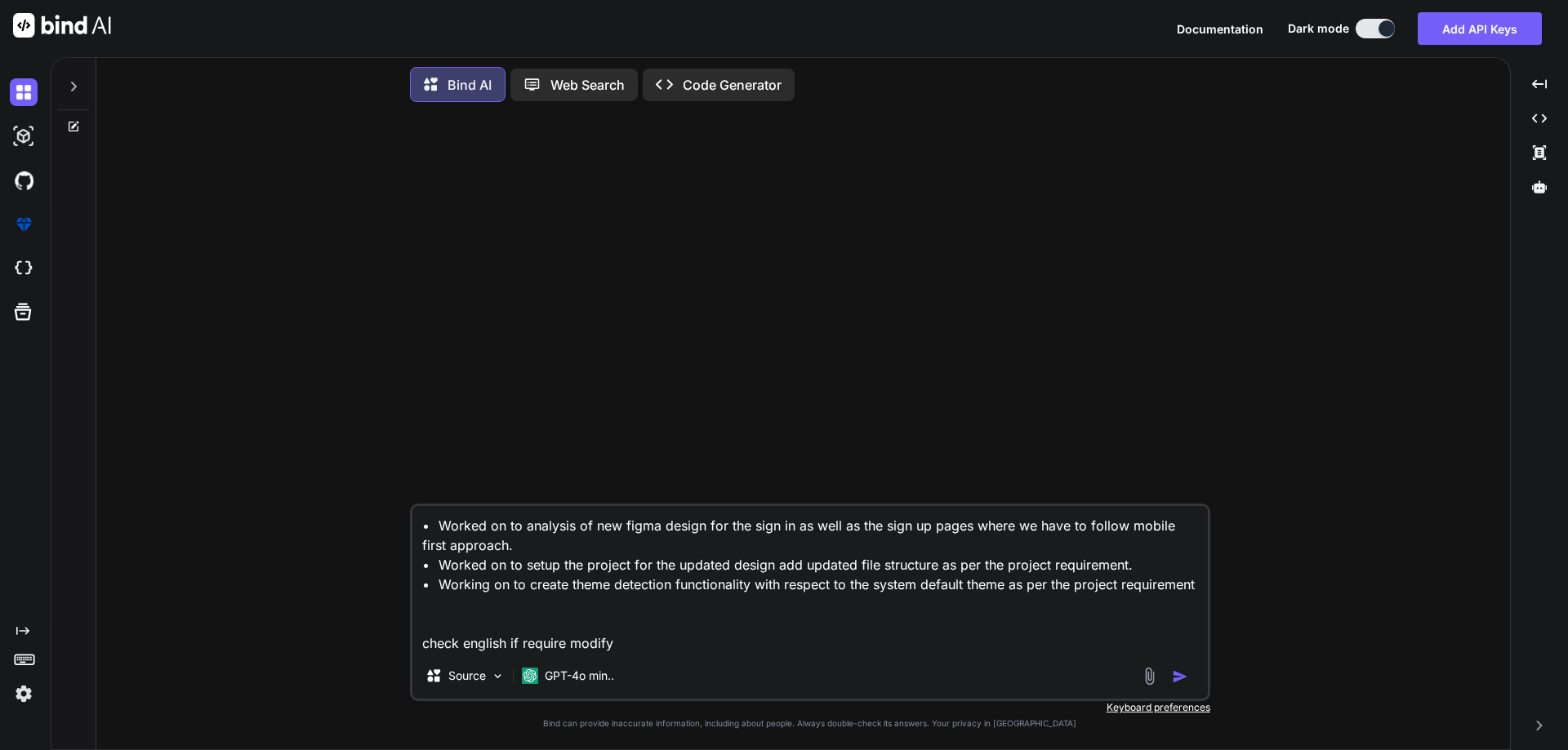
type textarea "x"
type textarea "• Worked on to analysis of new figma design for the sign in as well as the sign…"
type textarea "x"
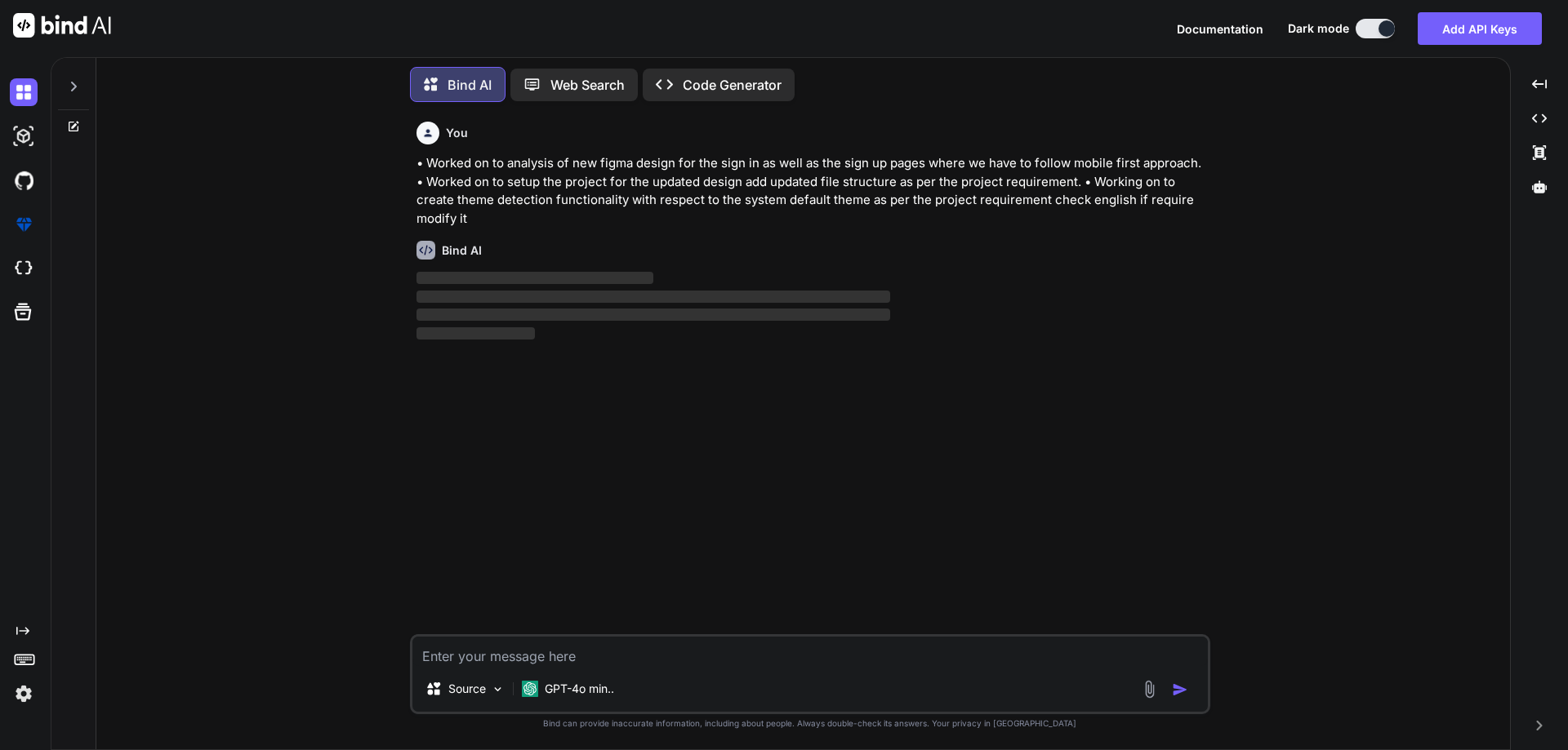
scroll to position [0, 0]
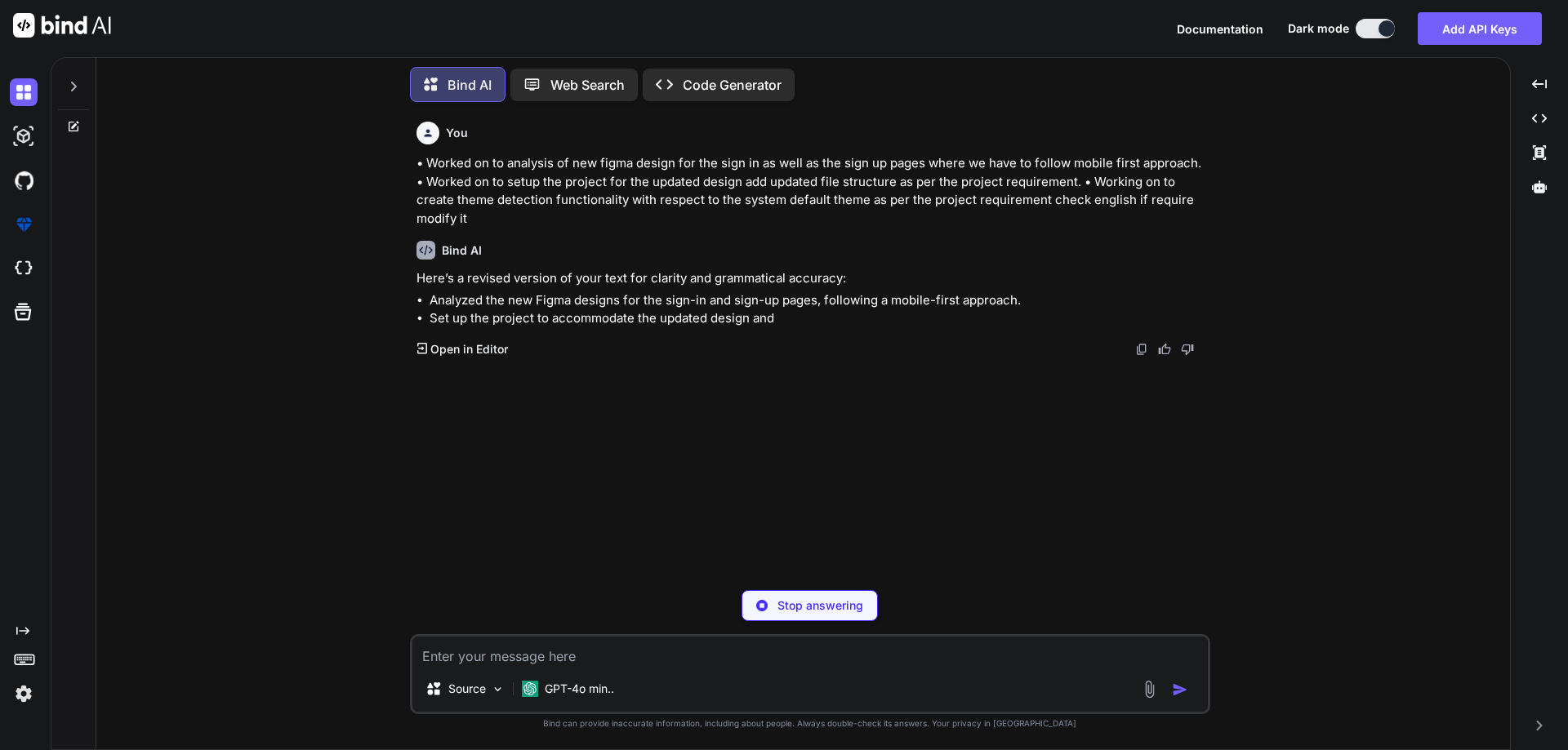
type textarea "x"
